Goal: Browse casually

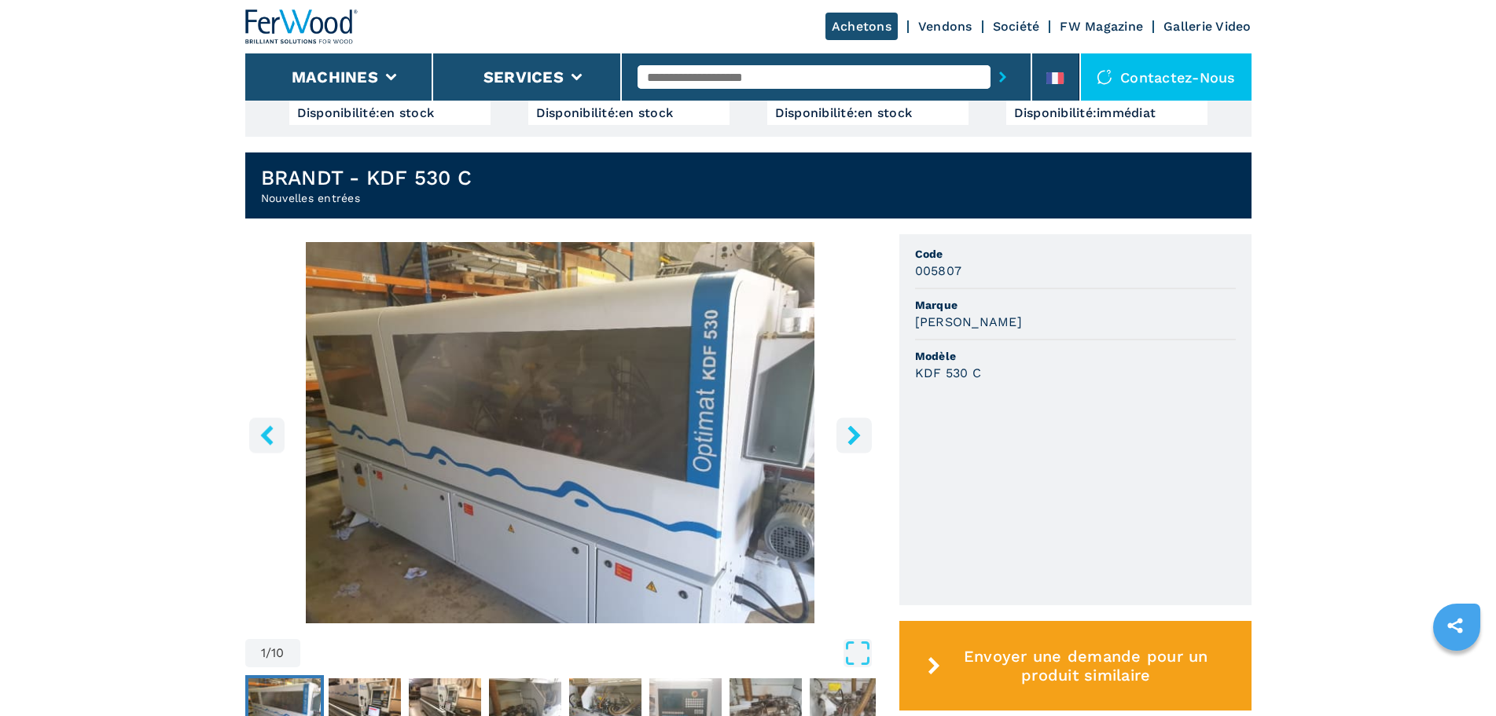
scroll to position [472, 0]
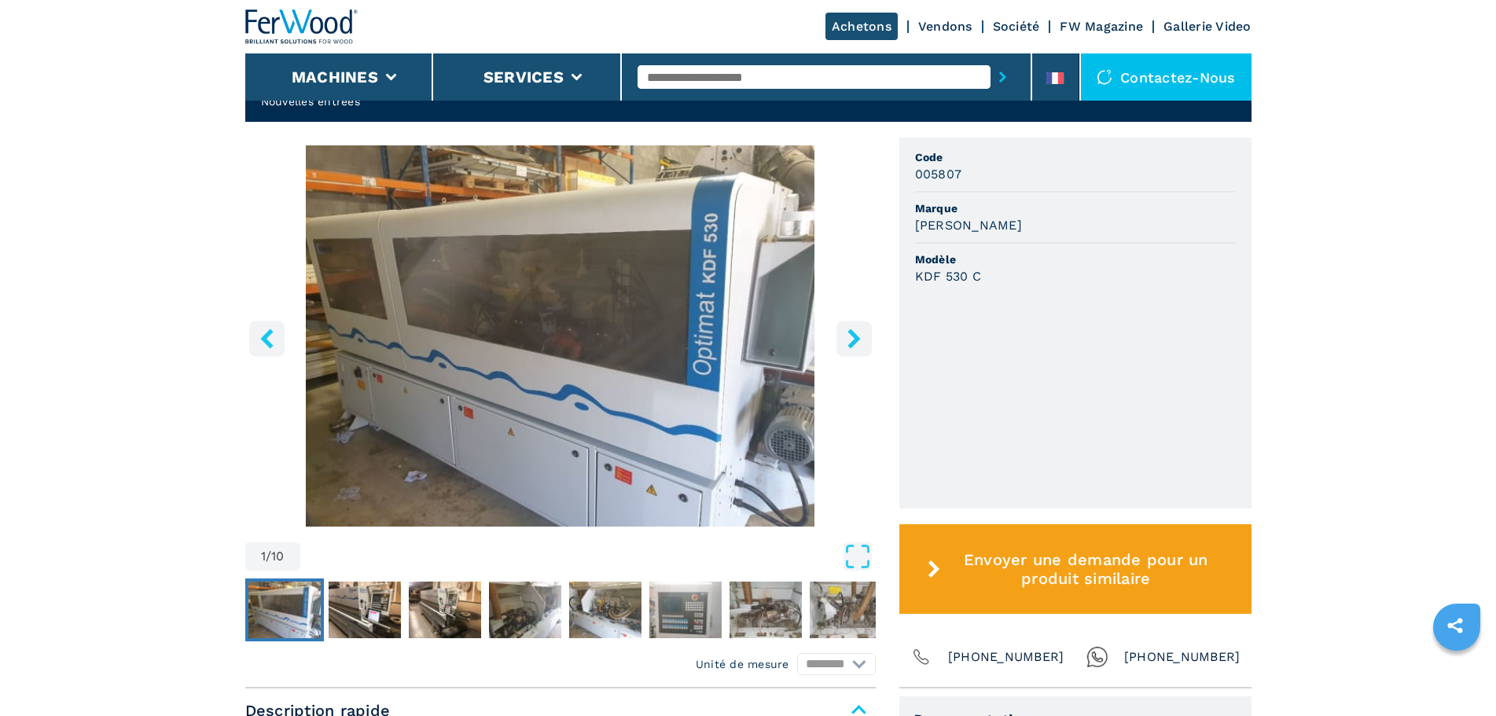
click at [860, 333] on icon "right-button" at bounding box center [854, 339] width 20 height 20
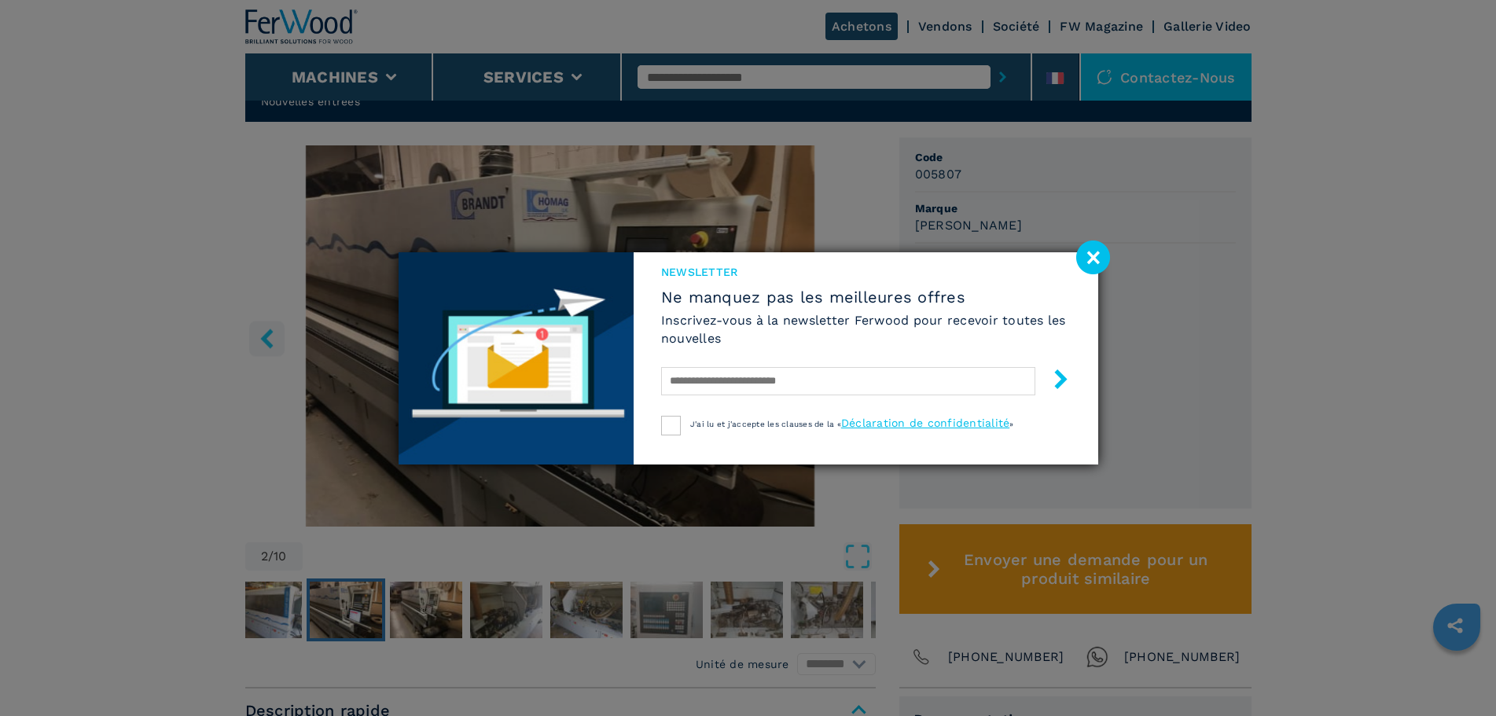
click at [1099, 261] on image at bounding box center [1093, 258] width 34 height 34
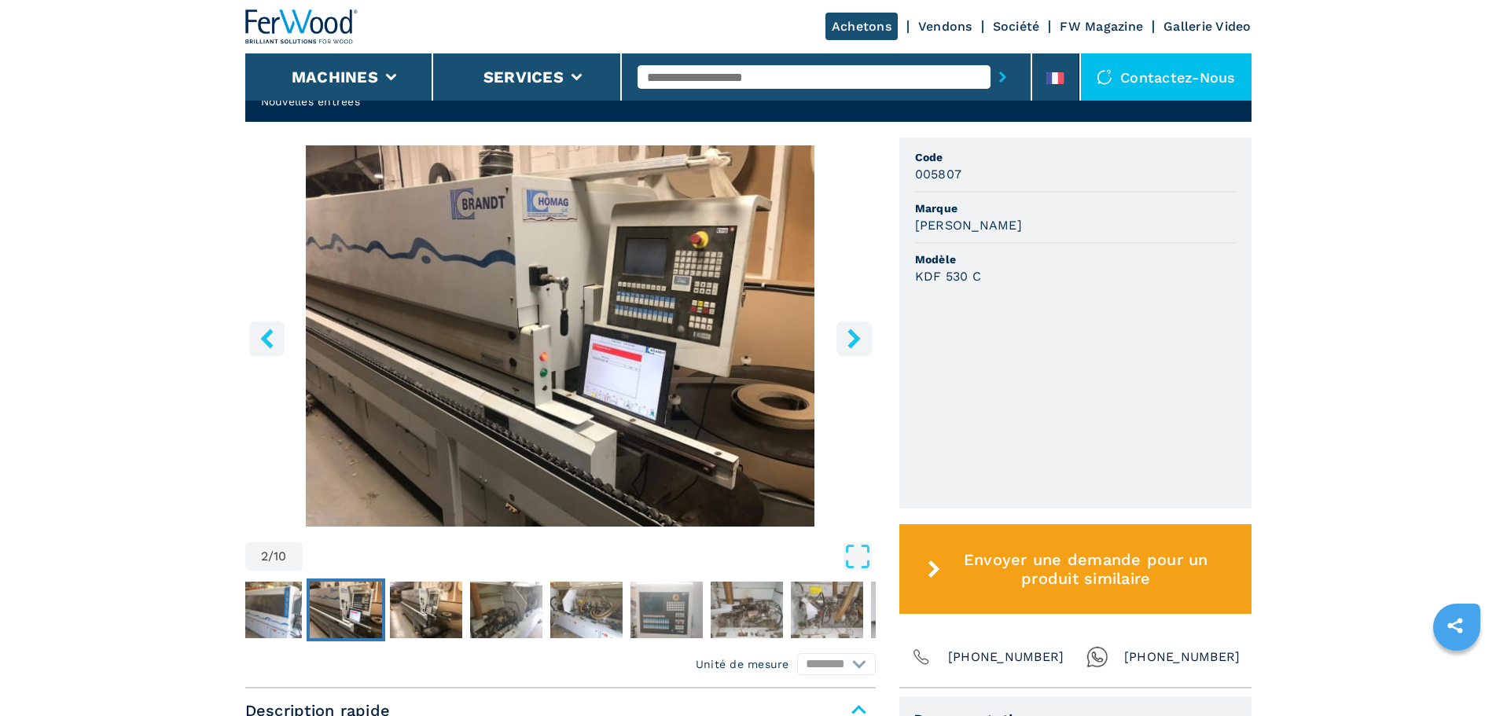
click at [851, 340] on icon "right-button" at bounding box center [854, 339] width 20 height 20
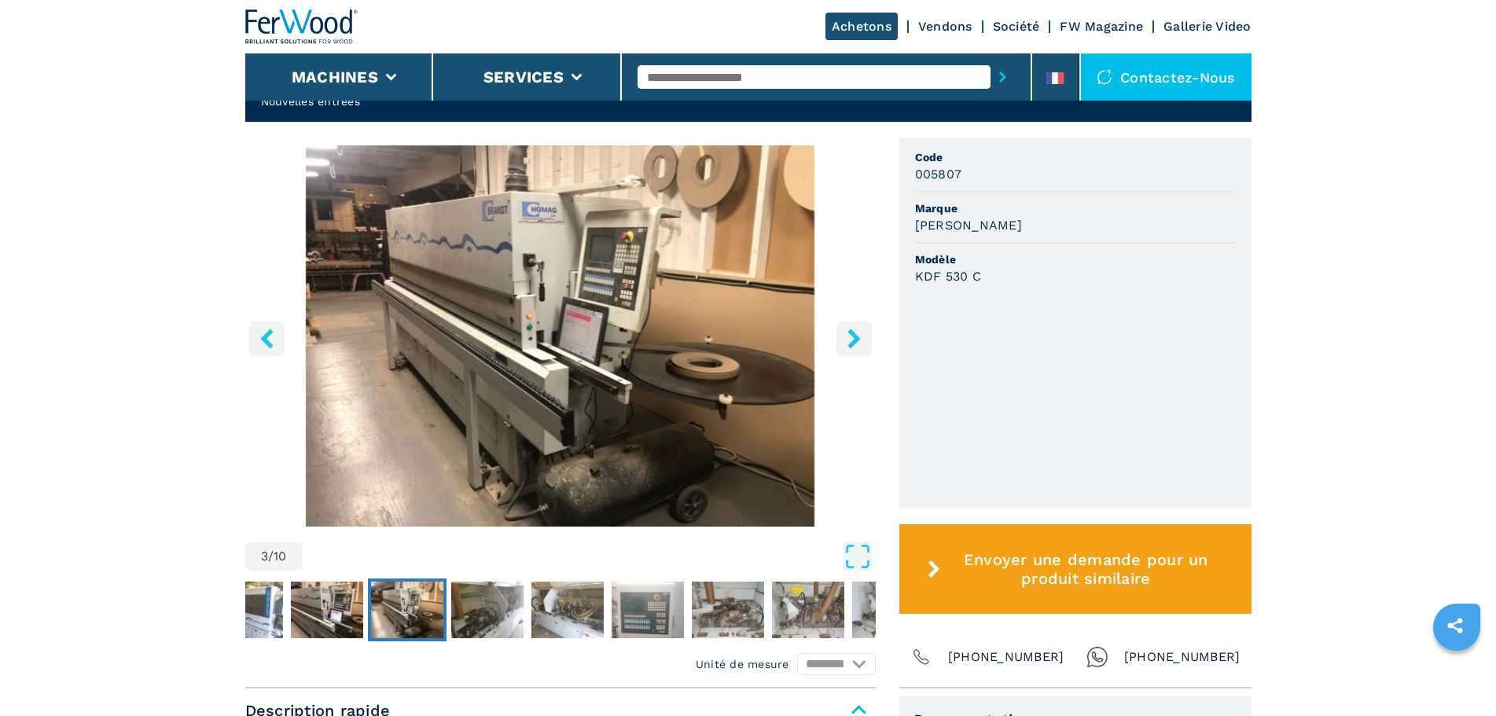
click at [851, 340] on icon "right-button" at bounding box center [854, 339] width 20 height 20
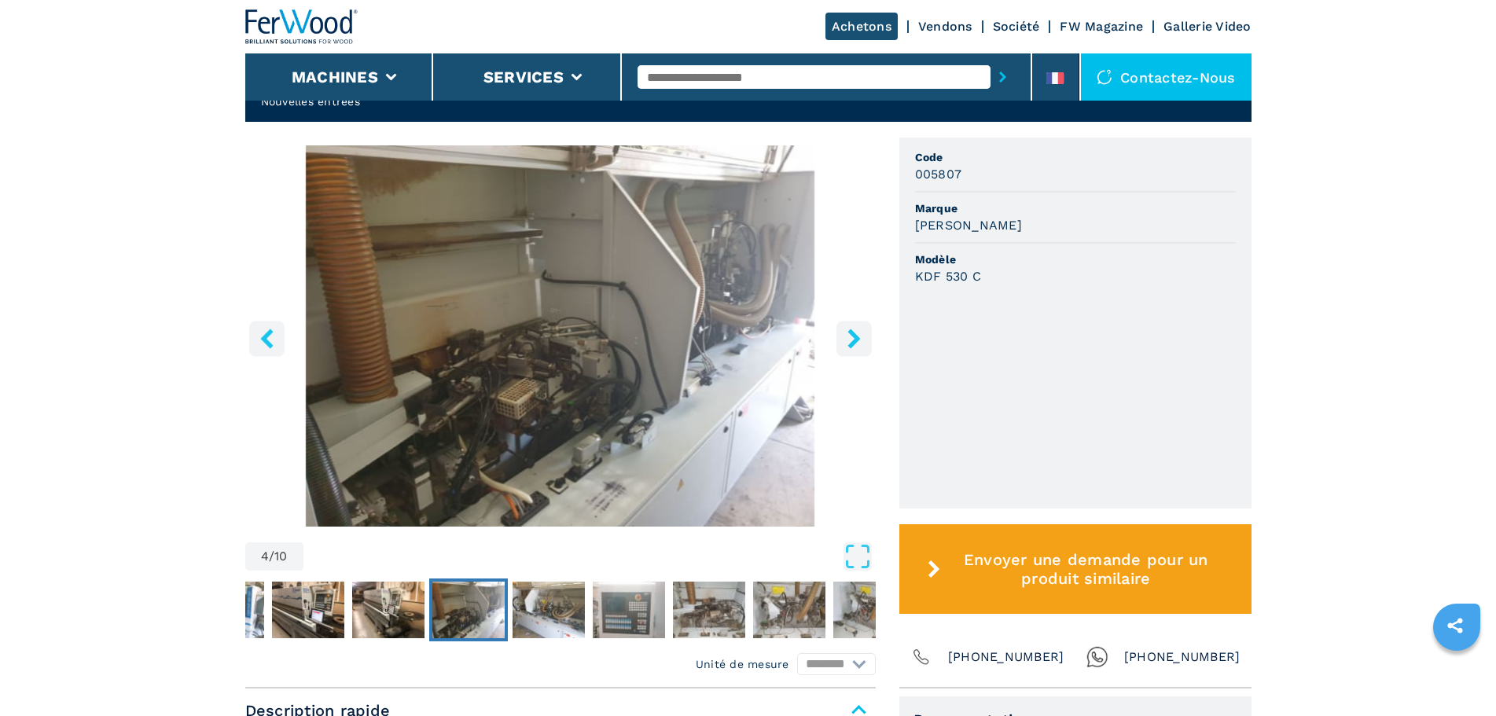
click at [851, 340] on icon "right-button" at bounding box center [854, 339] width 20 height 20
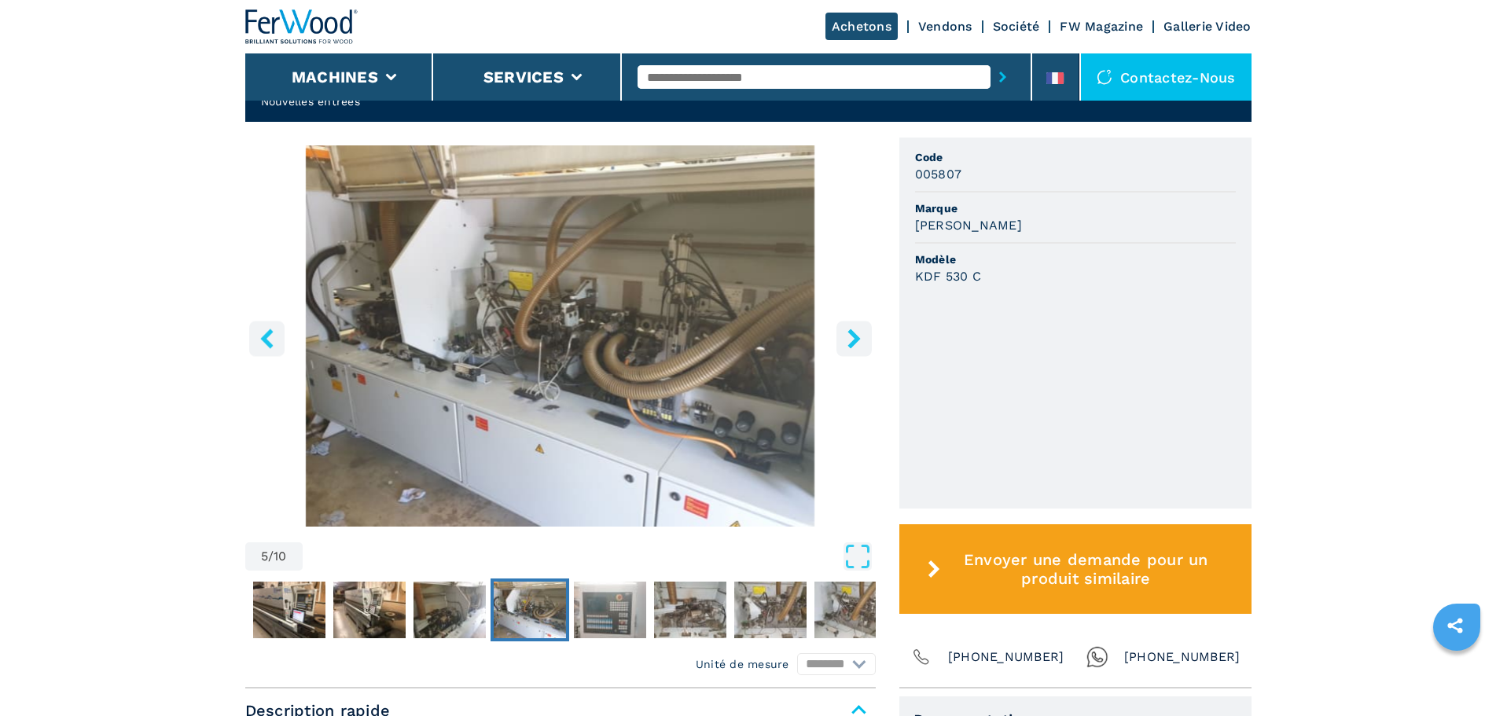
click at [851, 340] on icon "right-button" at bounding box center [854, 339] width 20 height 20
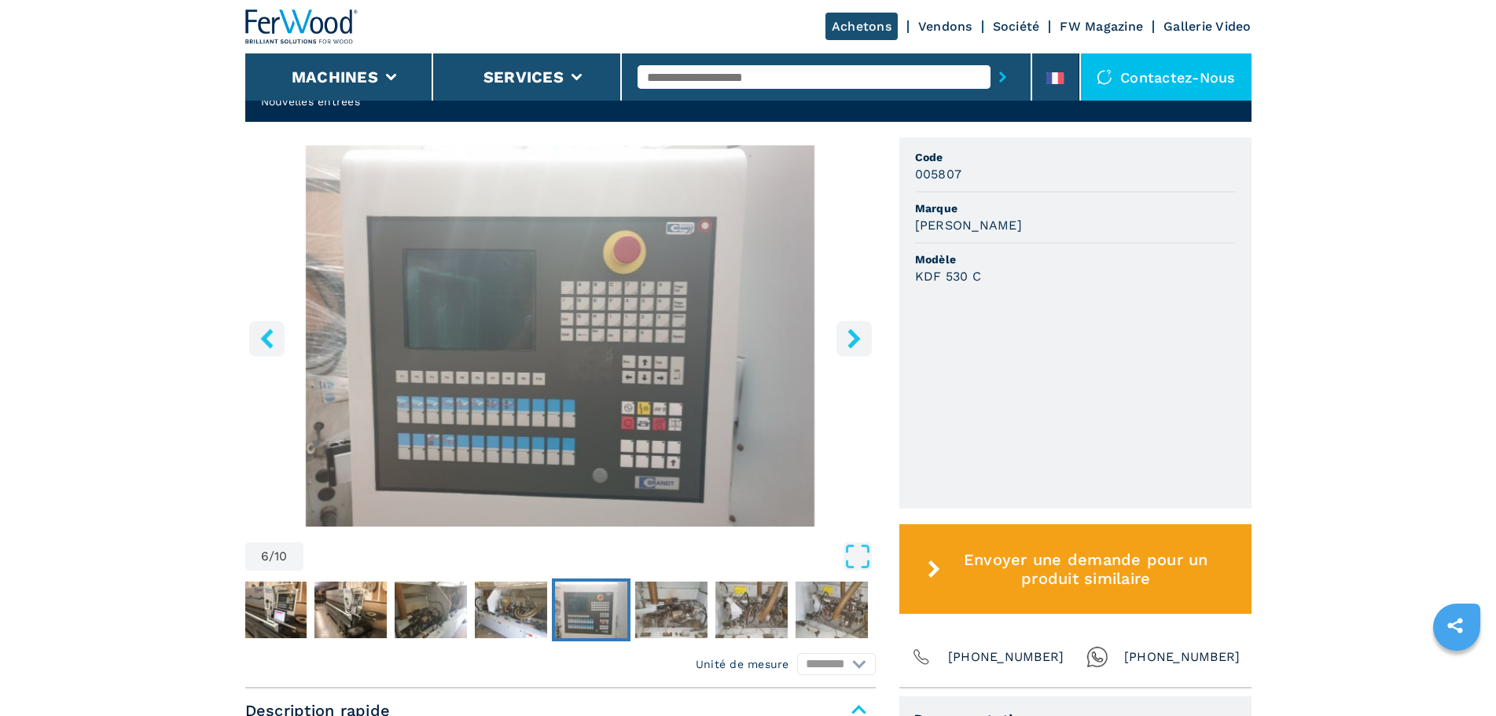
click at [262, 331] on icon "left-button" at bounding box center [267, 339] width 20 height 20
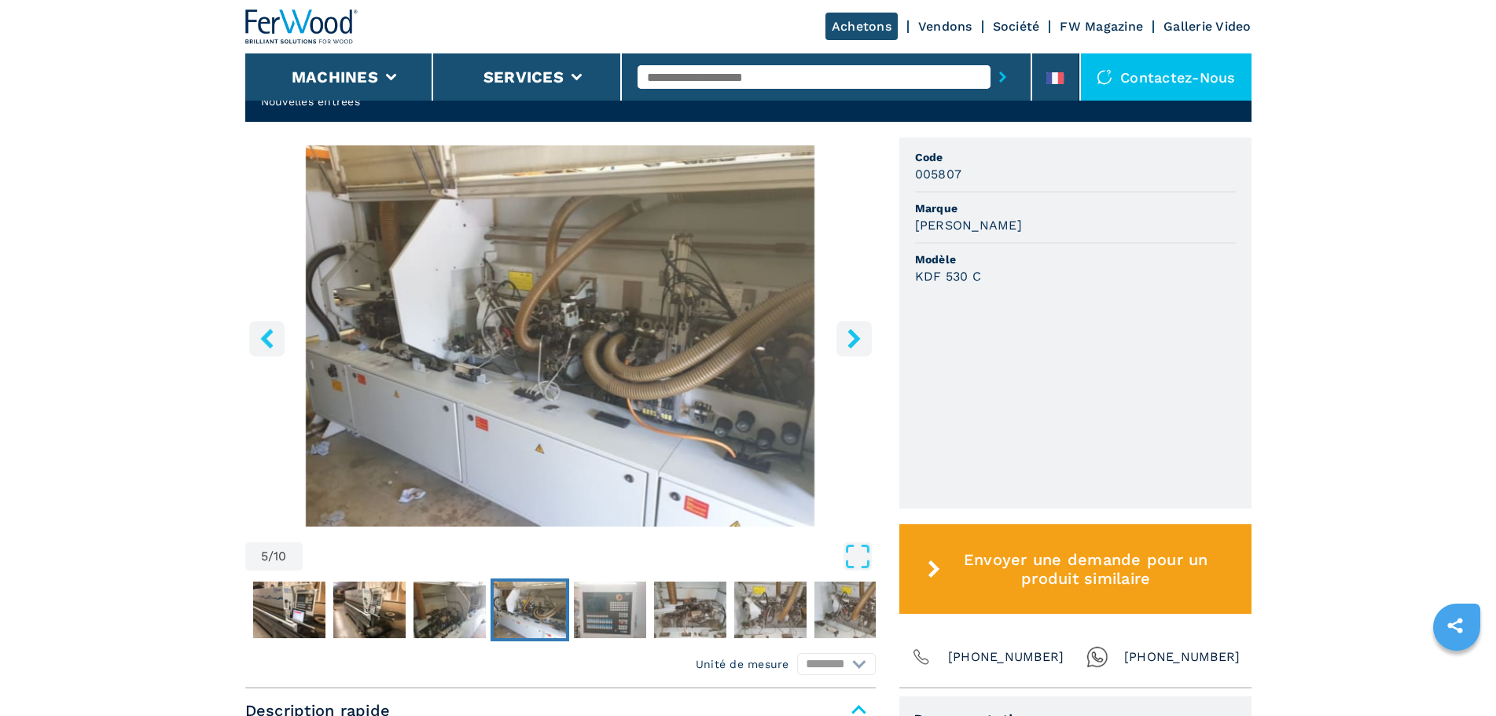
click at [262, 331] on icon "left-button" at bounding box center [267, 339] width 20 height 20
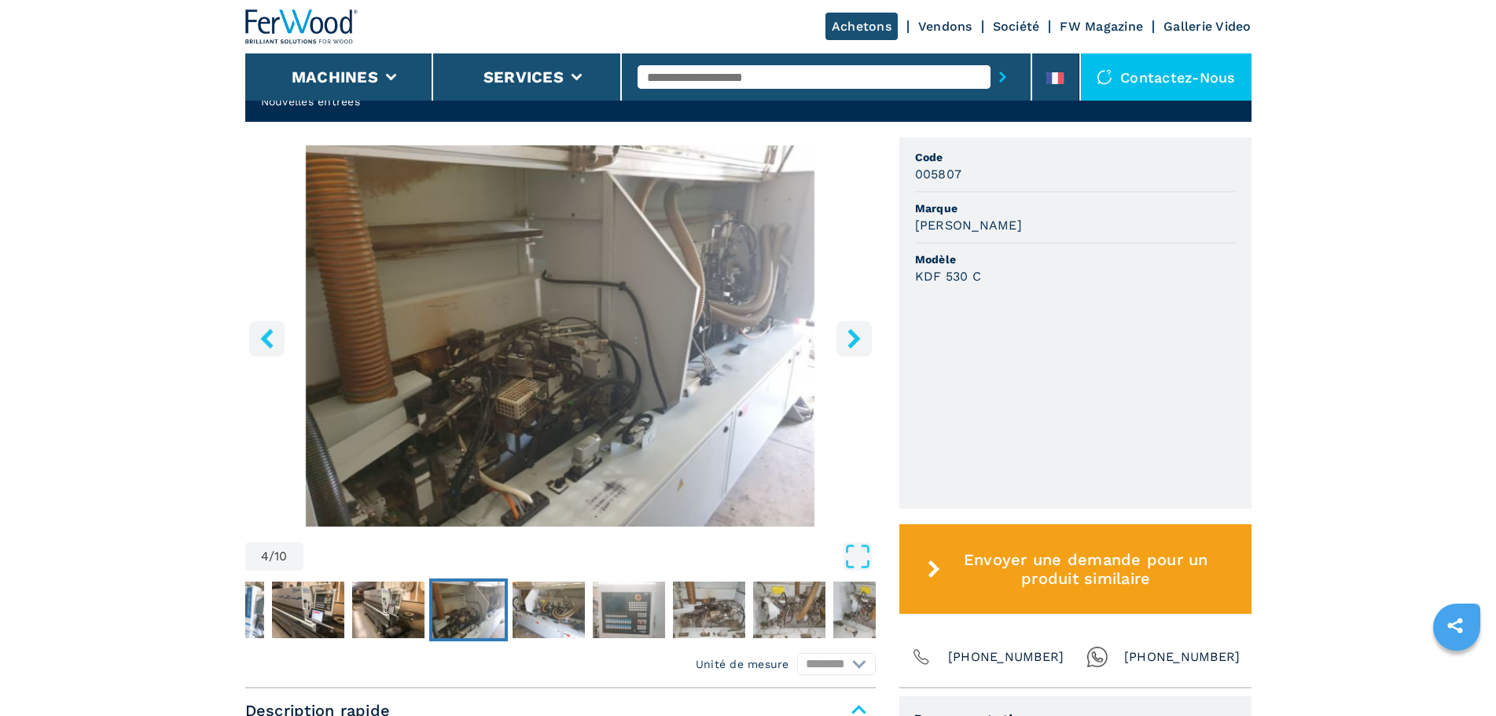
click at [262, 331] on icon "left-button" at bounding box center [267, 339] width 20 height 20
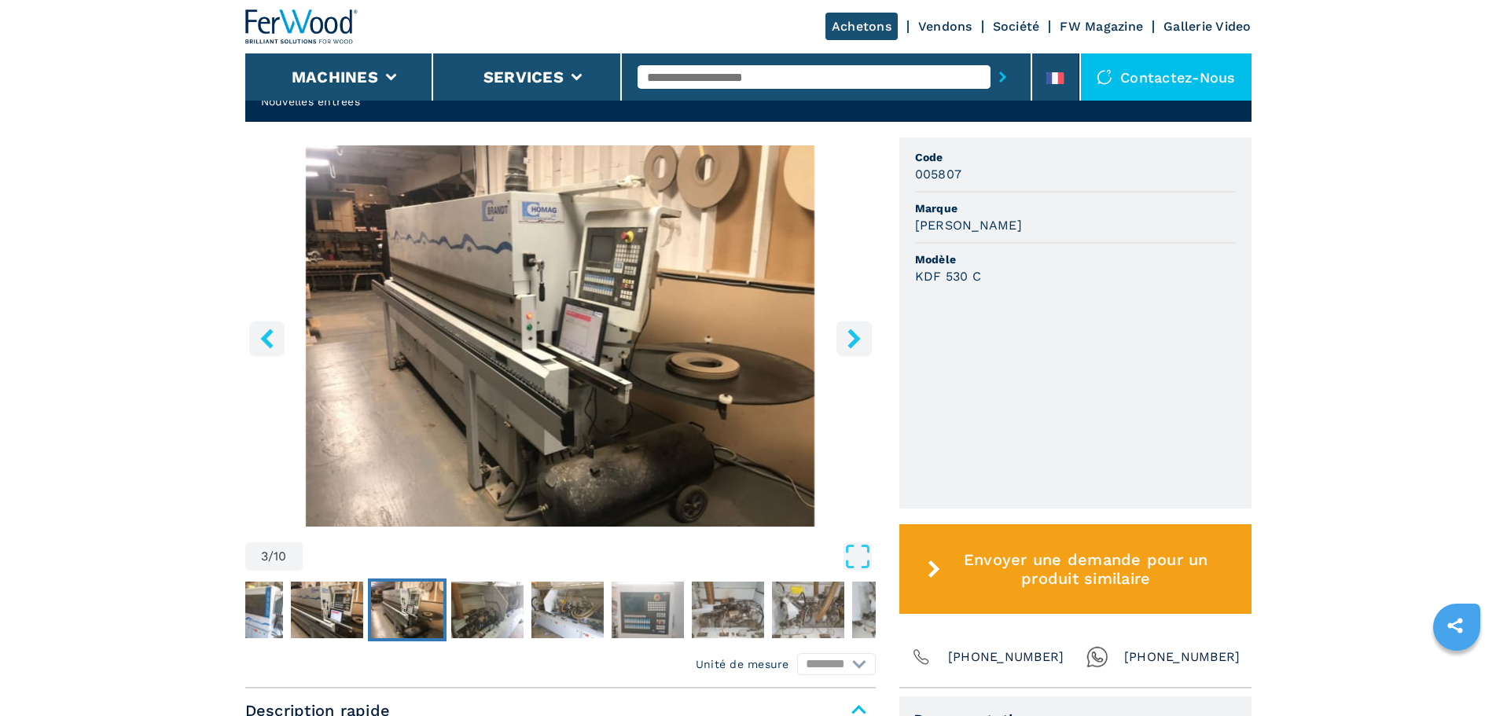
click at [854, 337] on icon "right-button" at bounding box center [853, 339] width 13 height 20
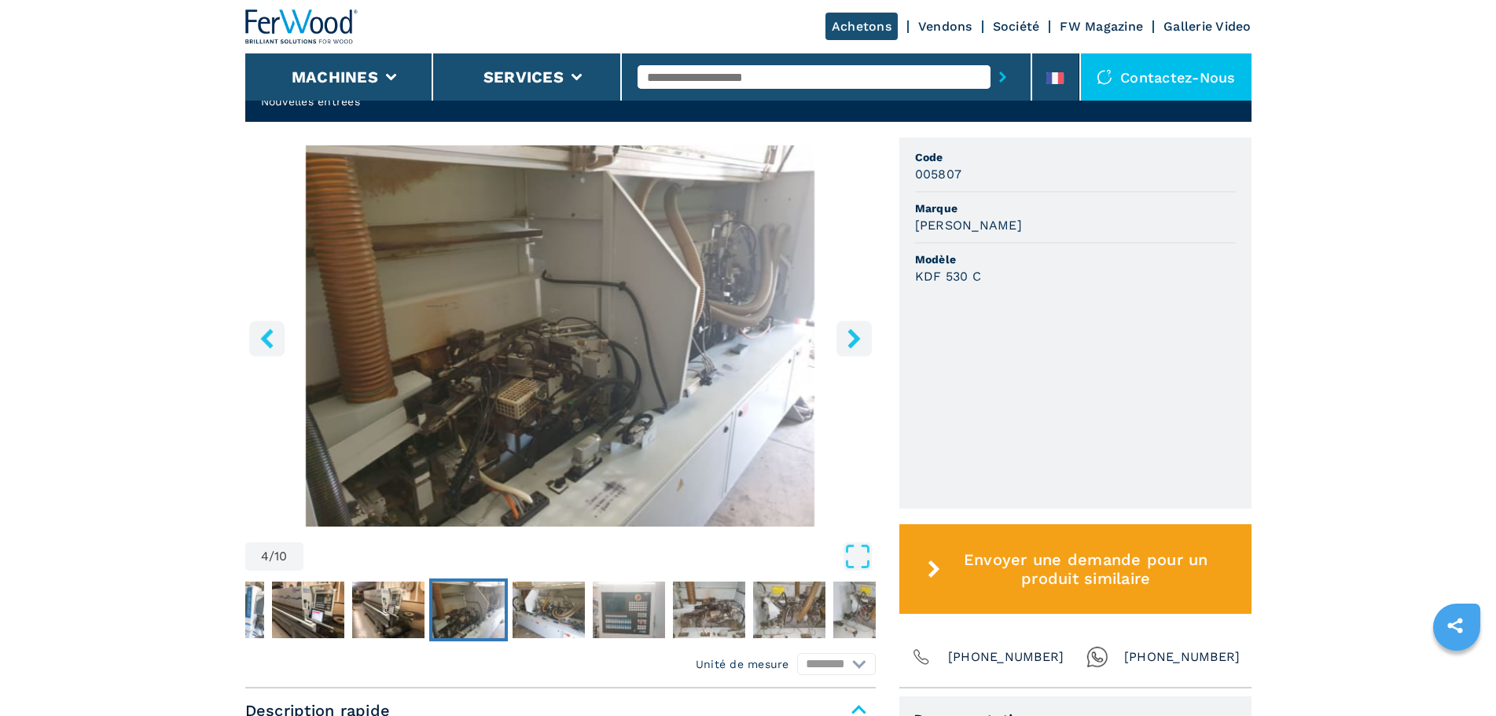
click at [854, 337] on icon "right-button" at bounding box center [853, 339] width 13 height 20
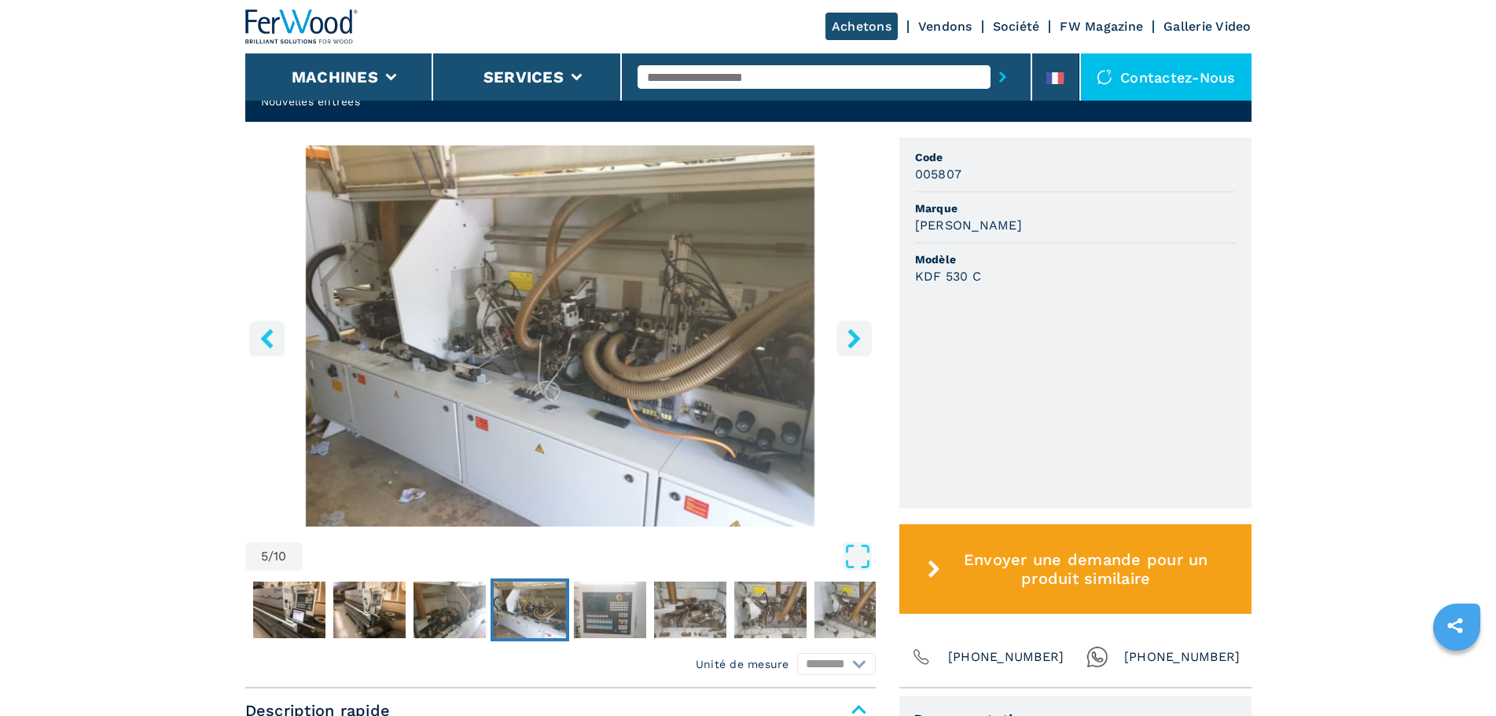
click at [271, 334] on icon "left-button" at bounding box center [267, 339] width 20 height 20
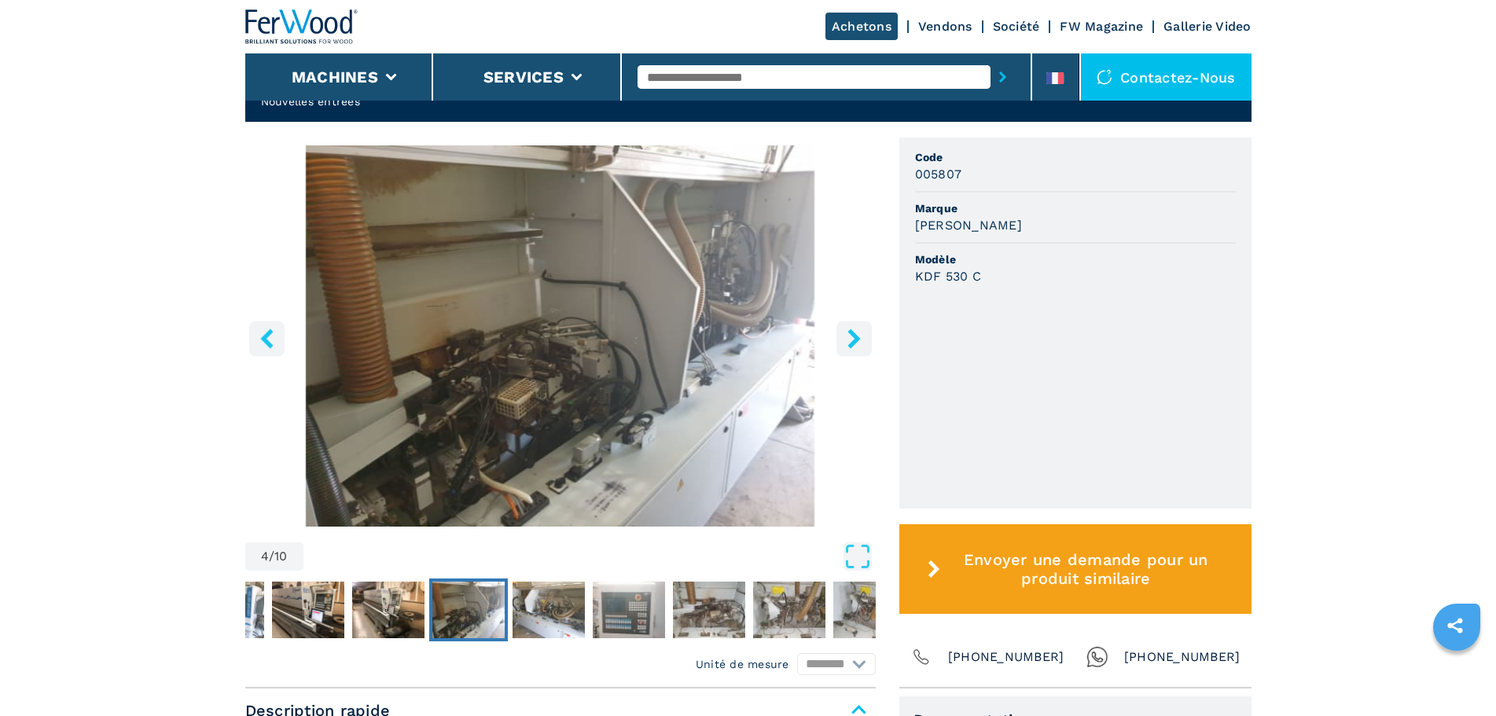
click at [271, 334] on icon "left-button" at bounding box center [267, 339] width 20 height 20
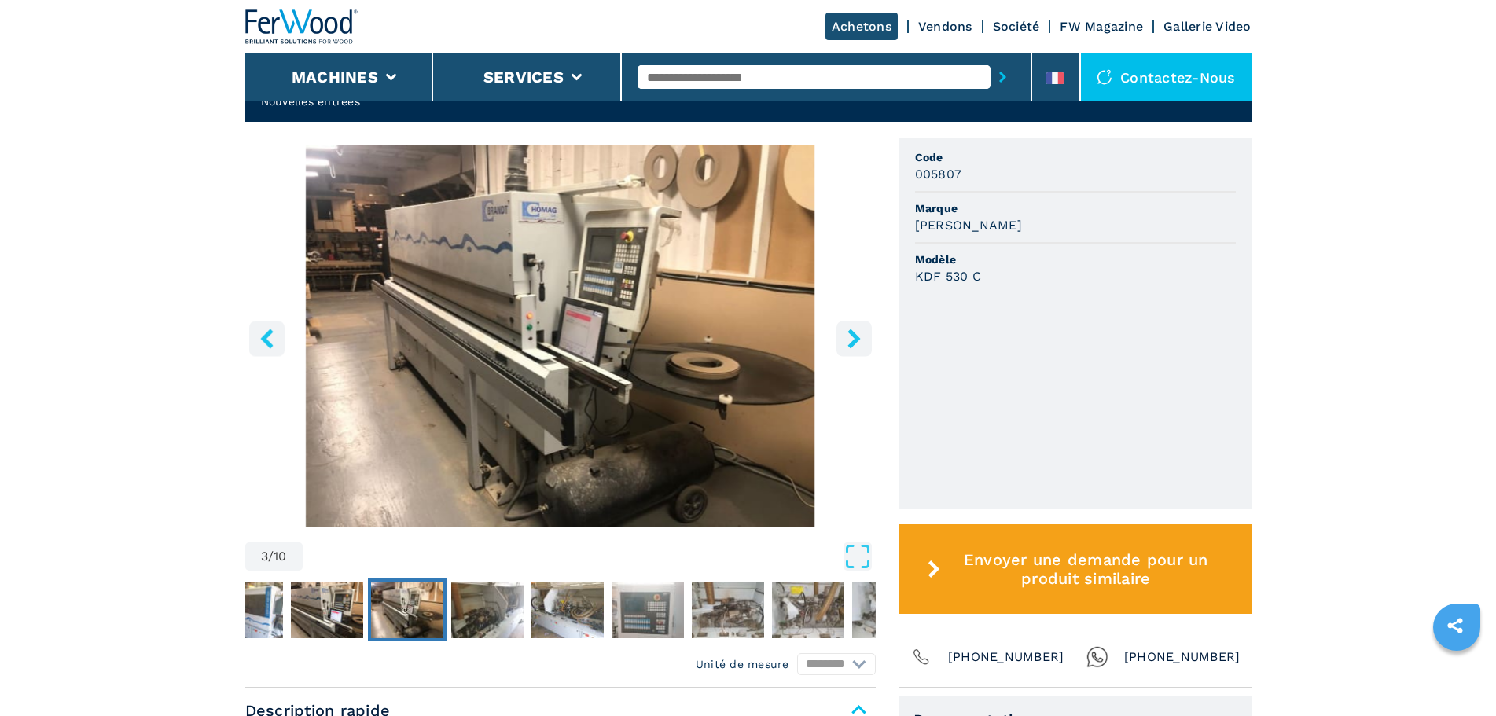
click at [856, 340] on icon "right-button" at bounding box center [853, 339] width 13 height 20
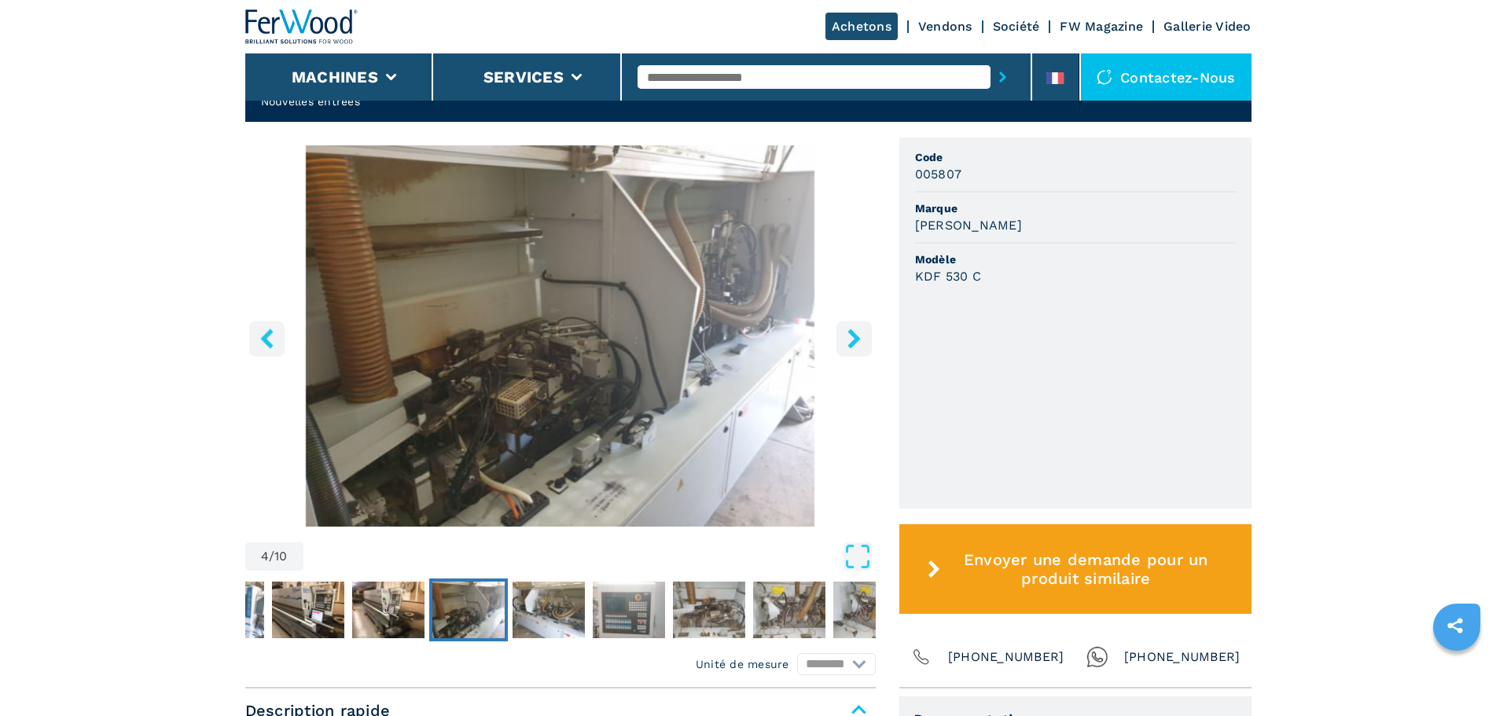
click at [856, 340] on icon "right-button" at bounding box center [853, 339] width 13 height 20
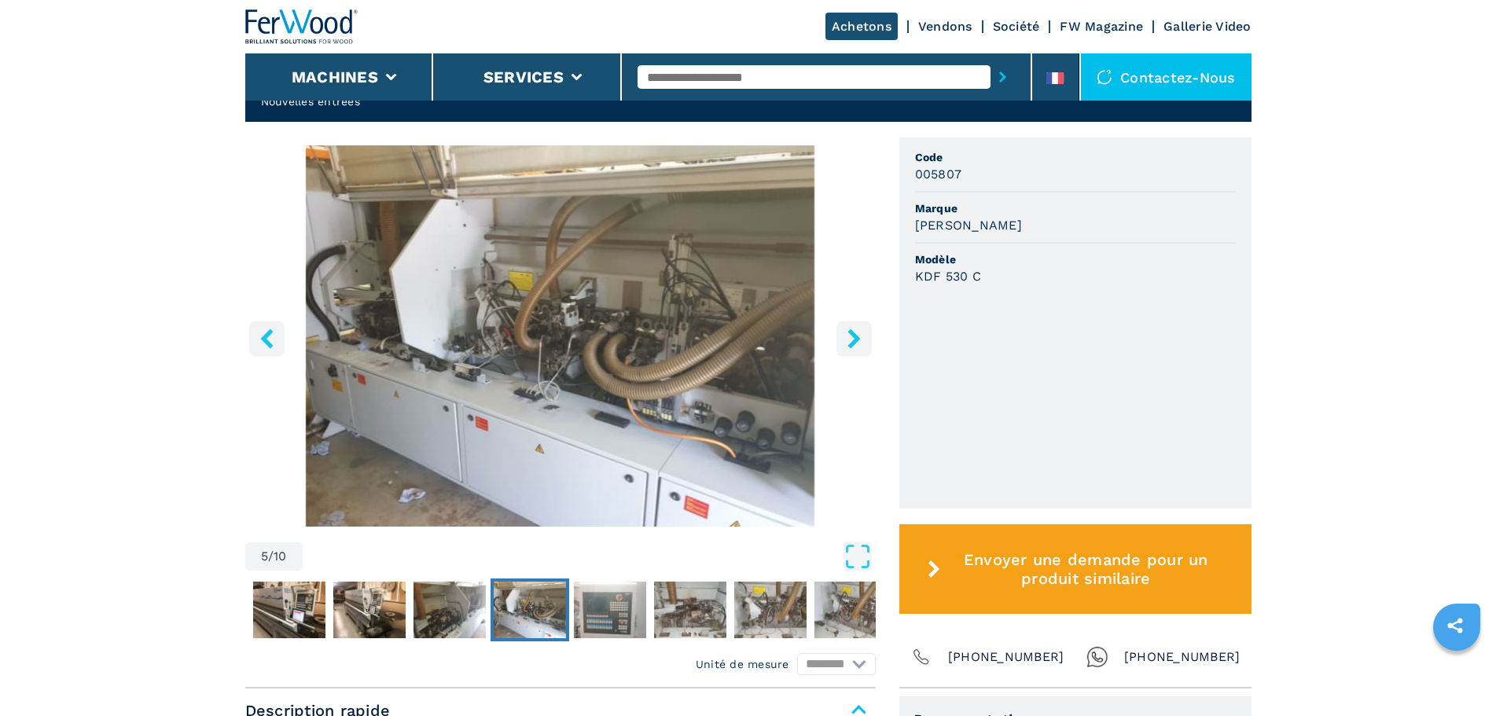
click at [856, 340] on icon "right-button" at bounding box center [853, 339] width 13 height 20
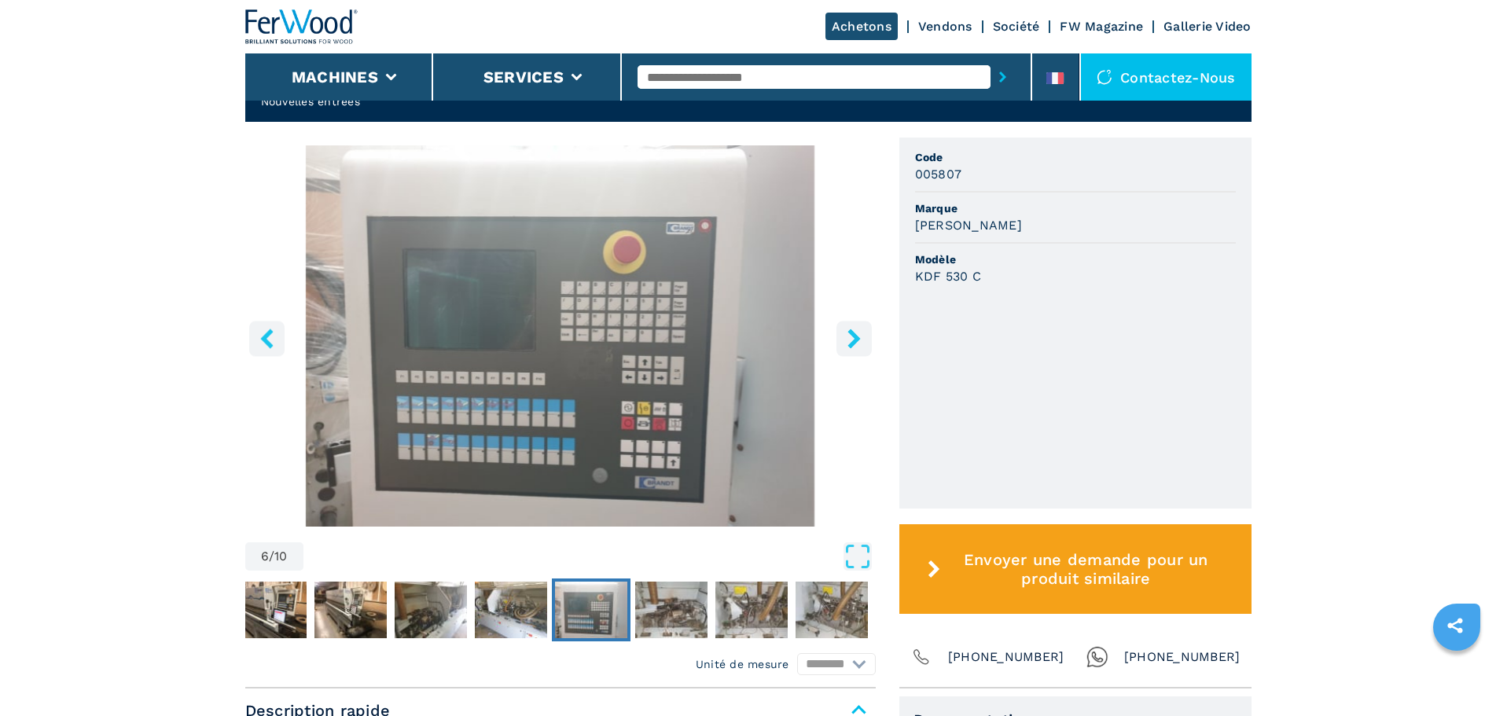
click at [856, 340] on icon "right-button" at bounding box center [853, 339] width 13 height 20
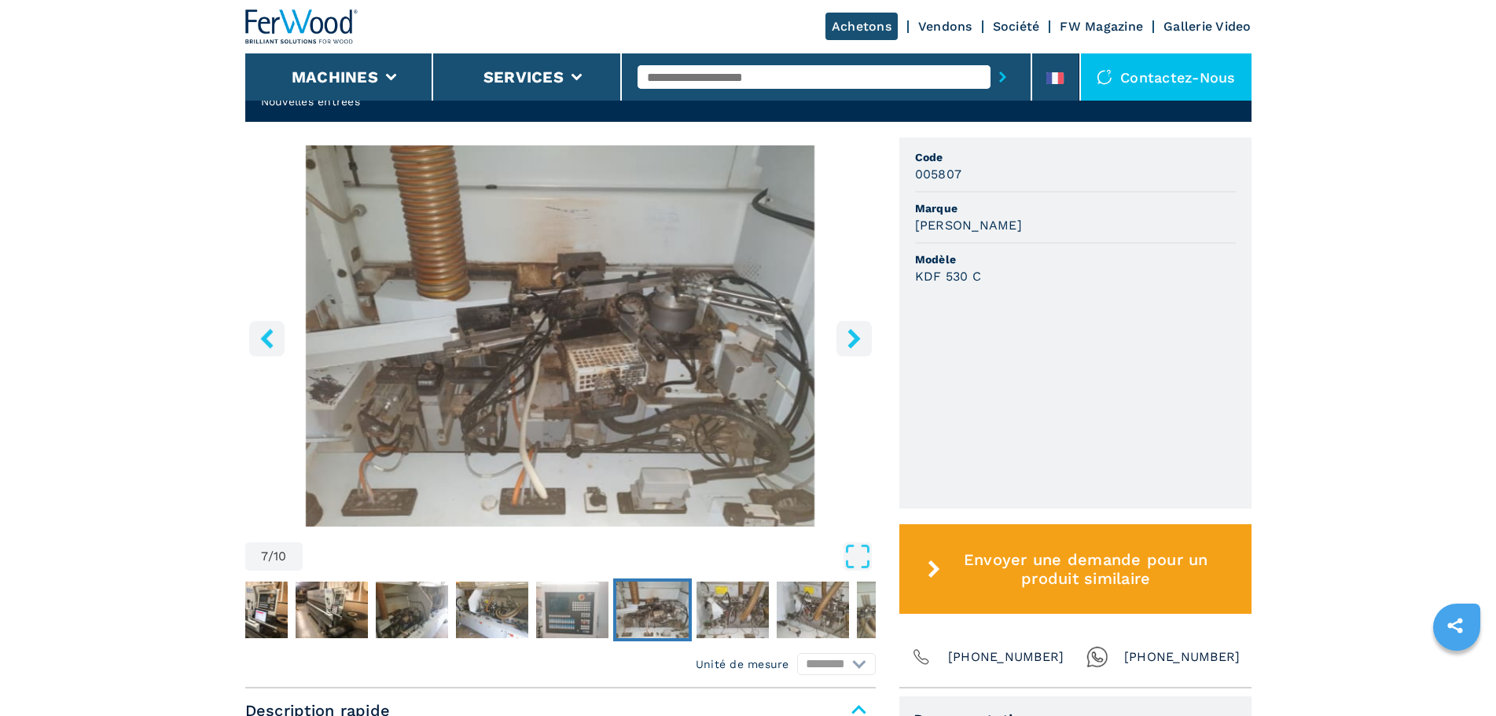
click at [856, 340] on icon "right-button" at bounding box center [853, 339] width 13 height 20
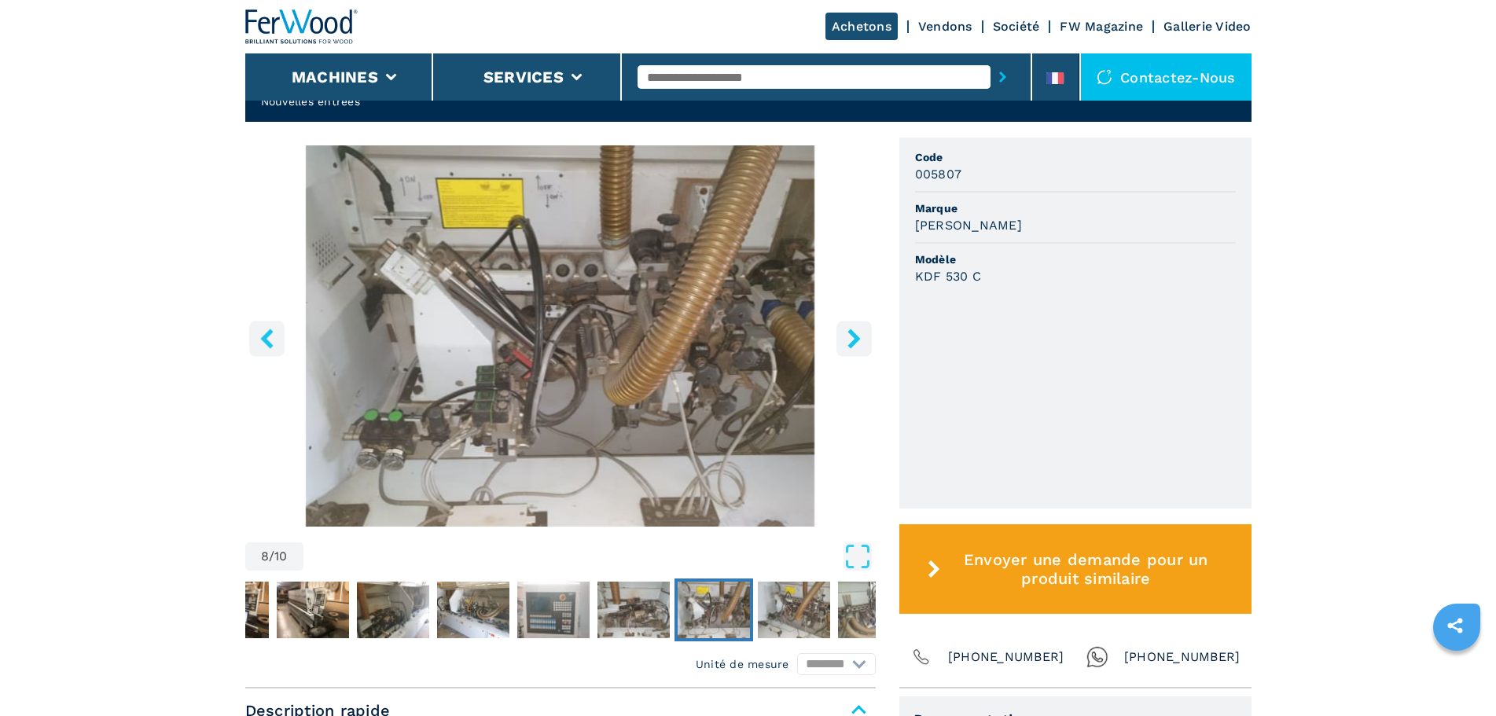
click at [856, 340] on icon "right-button" at bounding box center [853, 339] width 13 height 20
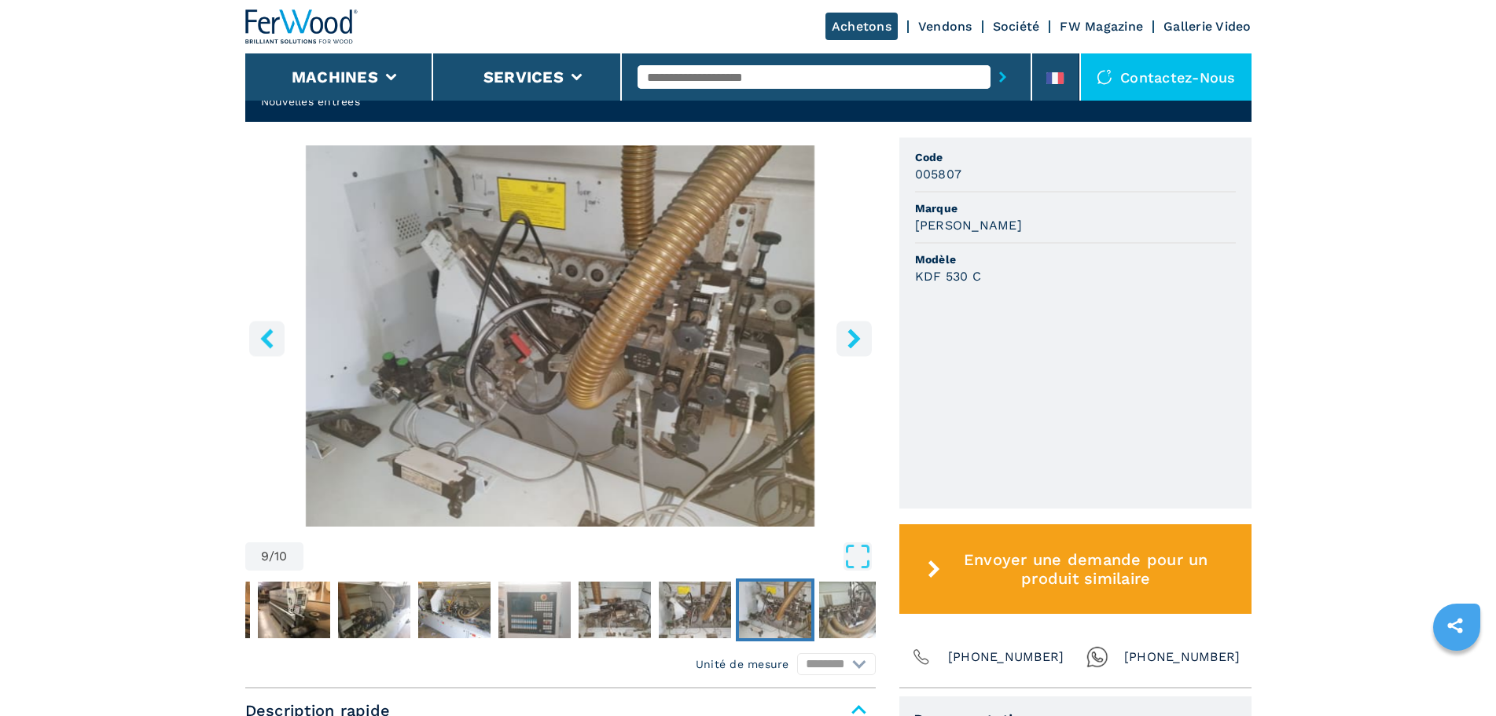
click at [856, 340] on icon "right-button" at bounding box center [853, 339] width 13 height 20
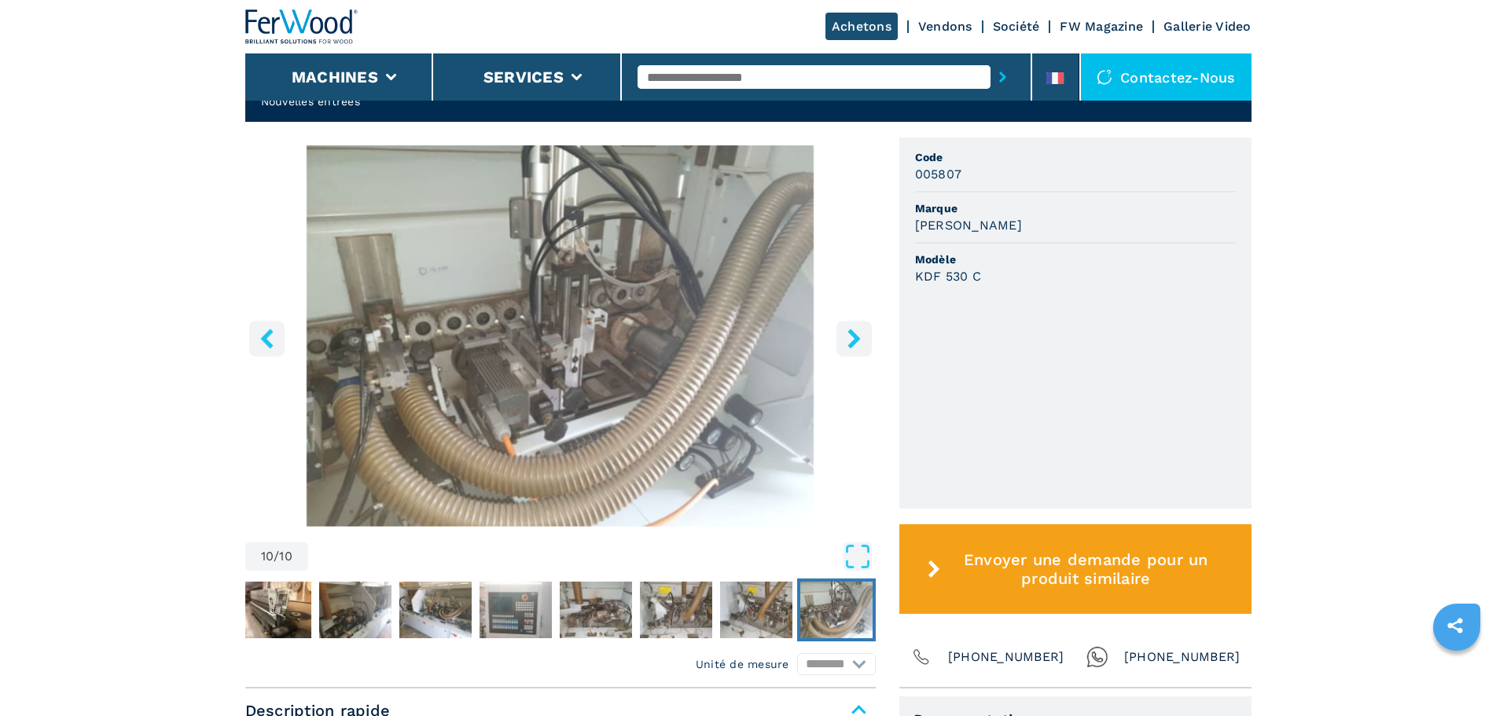
click at [856, 340] on icon "right-button" at bounding box center [853, 339] width 13 height 20
